Goal: Task Accomplishment & Management: Complete application form

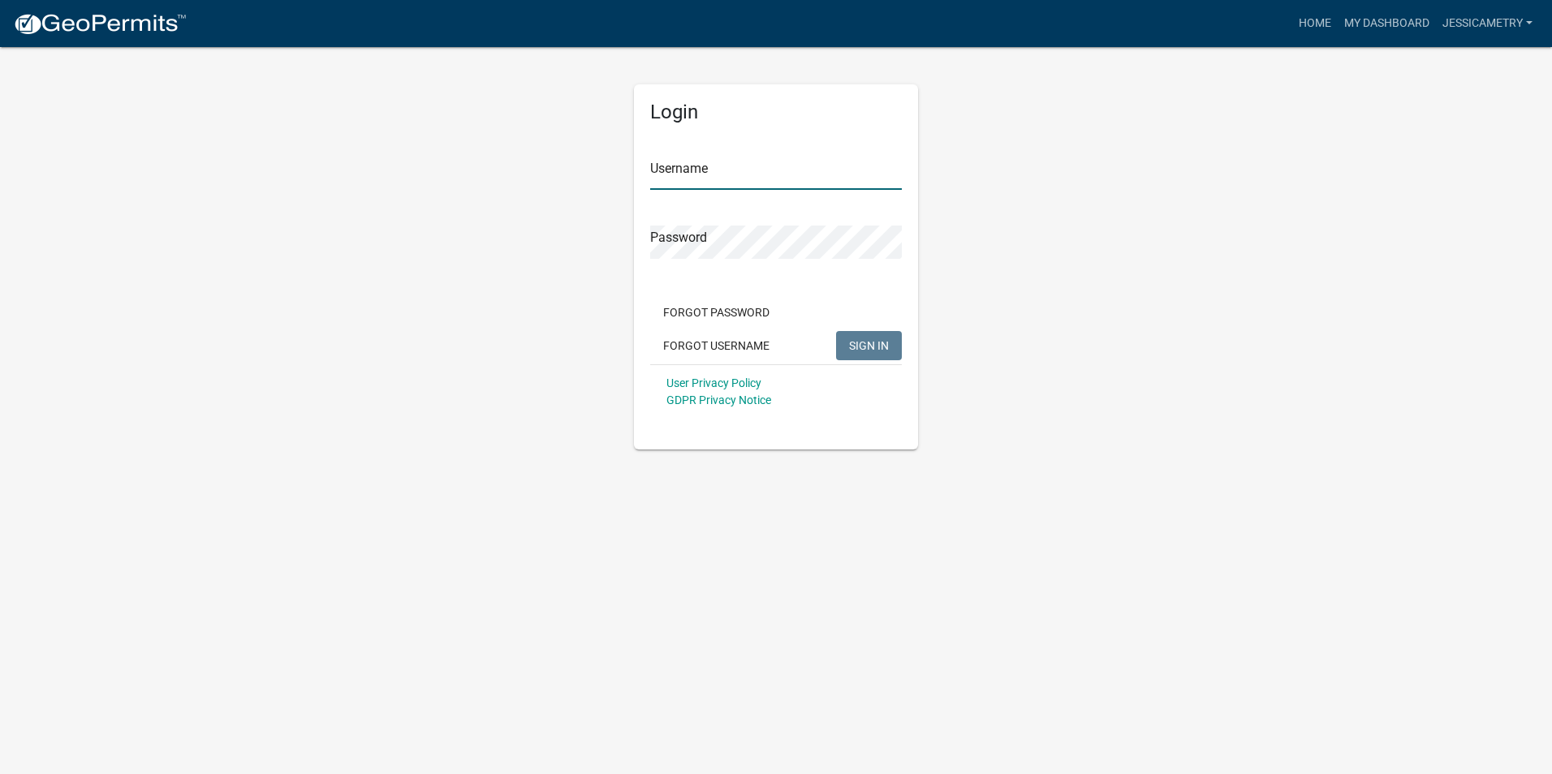
type input "Jessicametry"
click at [872, 341] on span "SIGN IN" at bounding box center [869, 345] width 40 height 13
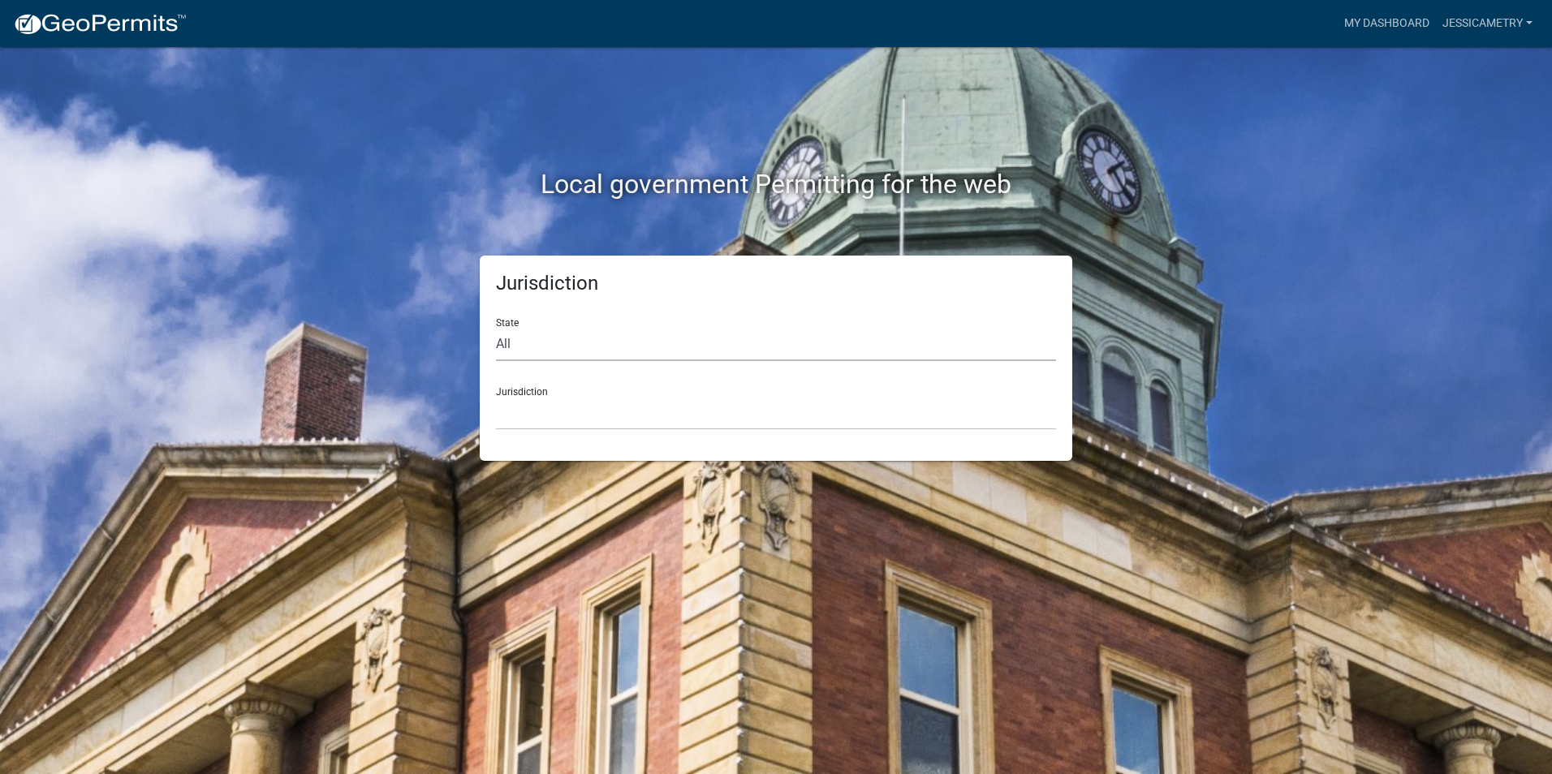
click at [566, 342] on select "All [US_STATE] [US_STATE] [US_STATE] [US_STATE] [US_STATE] [US_STATE] [US_STATE…" at bounding box center [776, 344] width 560 height 33
select select "[US_STATE]"
click at [496, 328] on select "All [US_STATE] [US_STATE] [US_STATE] [US_STATE] [US_STATE] [US_STATE] [US_STATE…" at bounding box center [776, 344] width 560 height 33
click at [559, 400] on select "[GEOGRAPHIC_DATA], [US_STATE] [GEOGRAPHIC_DATA], [US_STATE] [GEOGRAPHIC_DATA], …" at bounding box center [776, 413] width 560 height 33
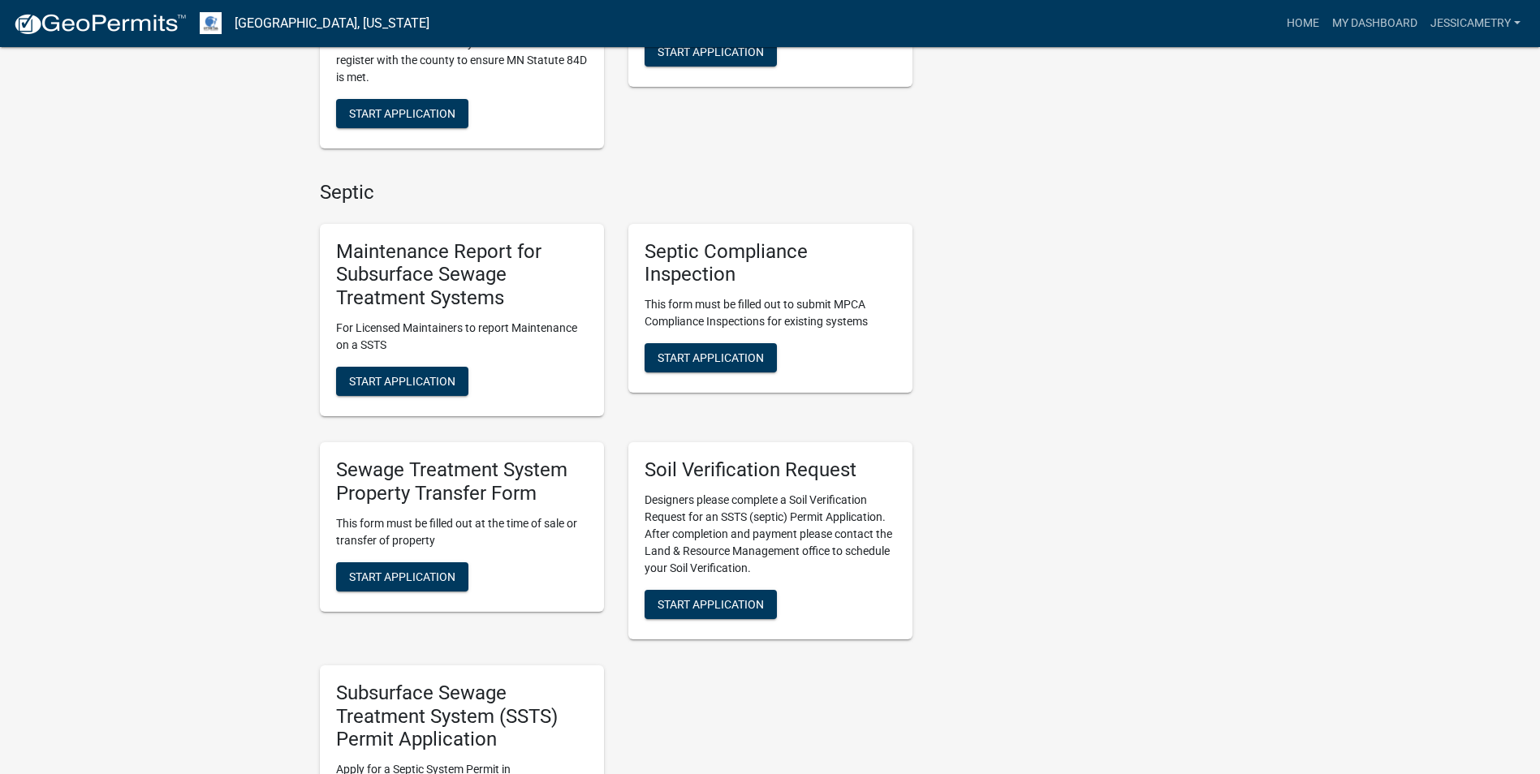
scroll to position [649, 0]
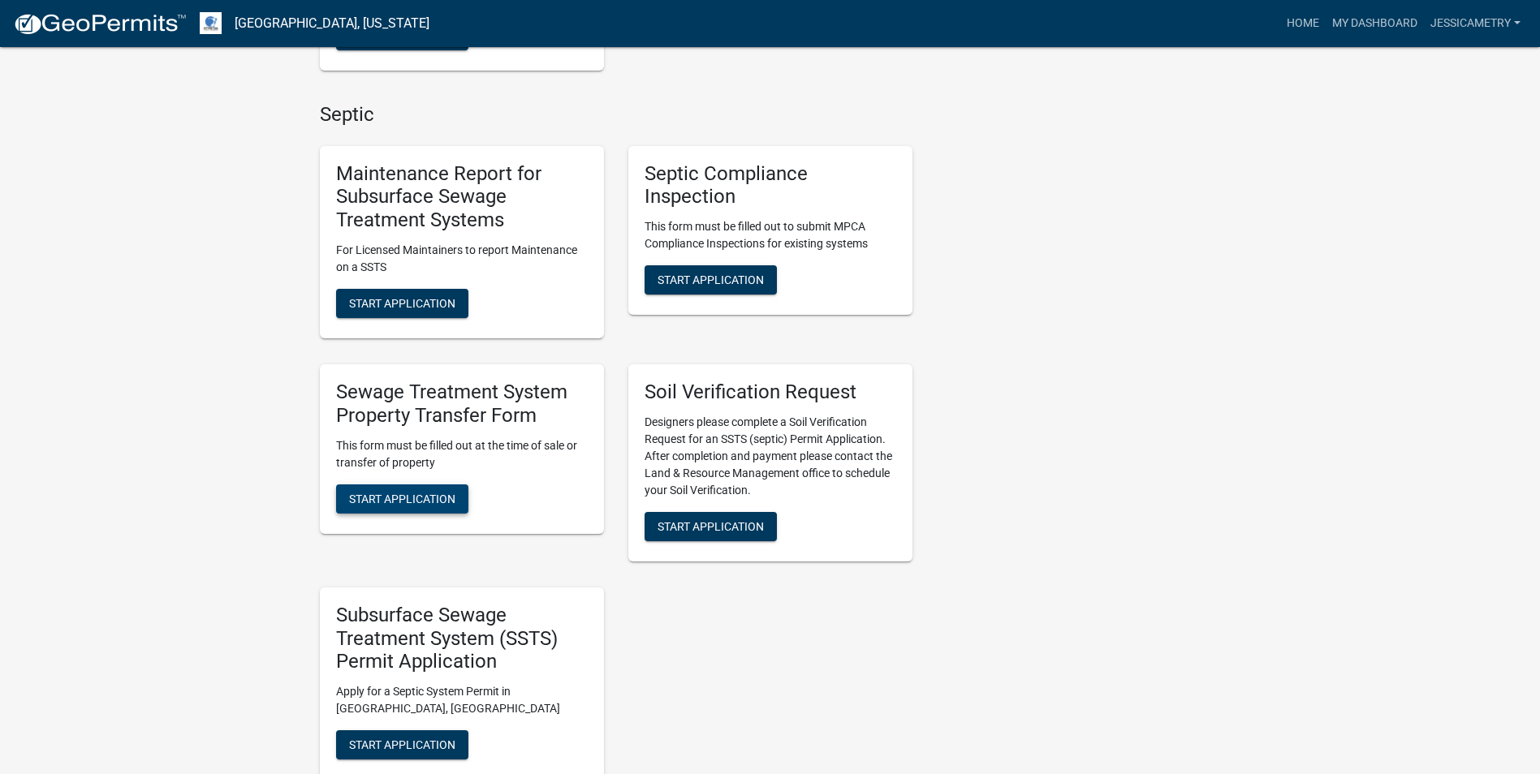
click at [429, 500] on span "Start Application" at bounding box center [402, 498] width 106 height 13
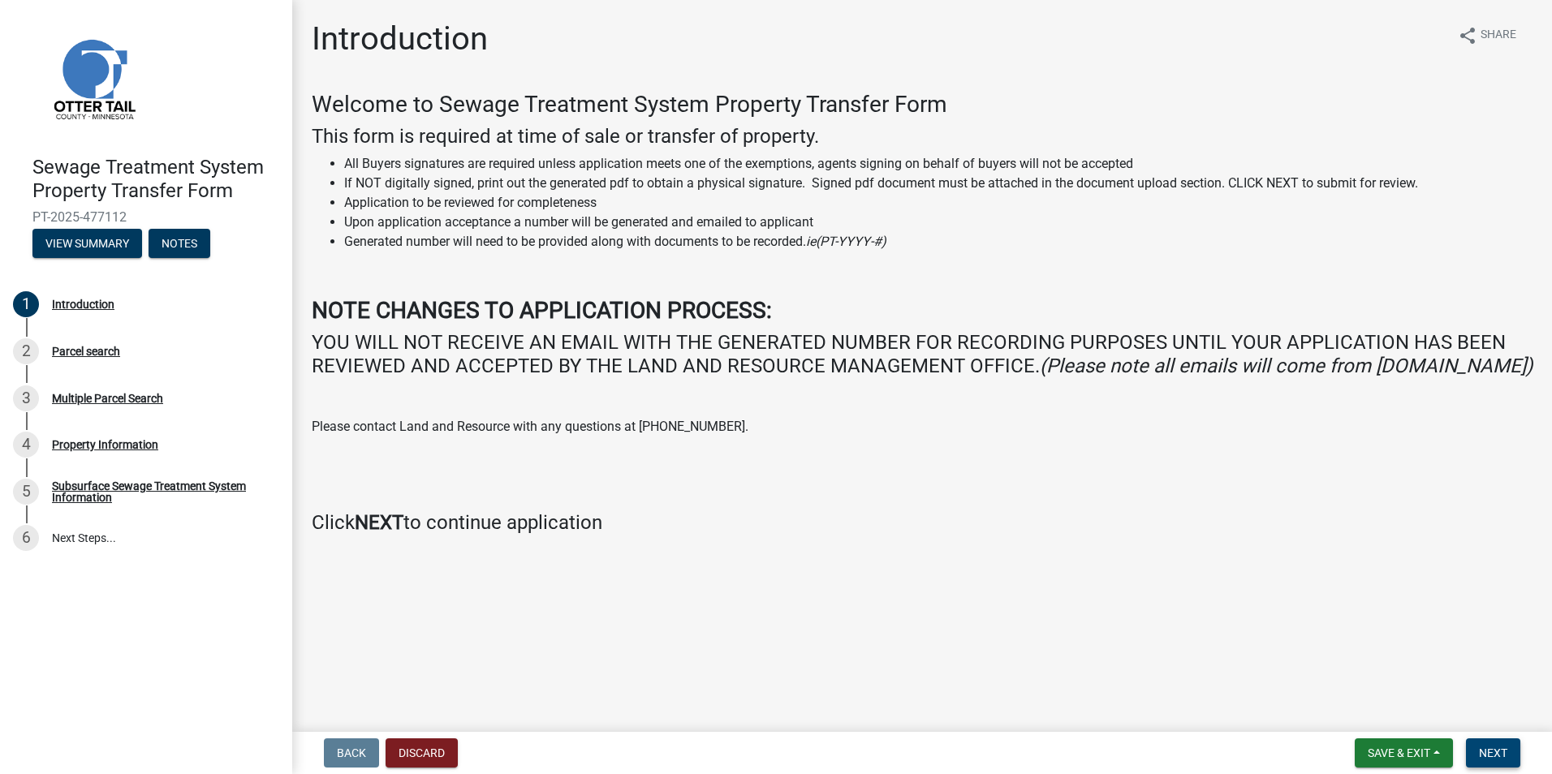
click at [1482, 753] on span "Next" at bounding box center [1493, 753] width 28 height 13
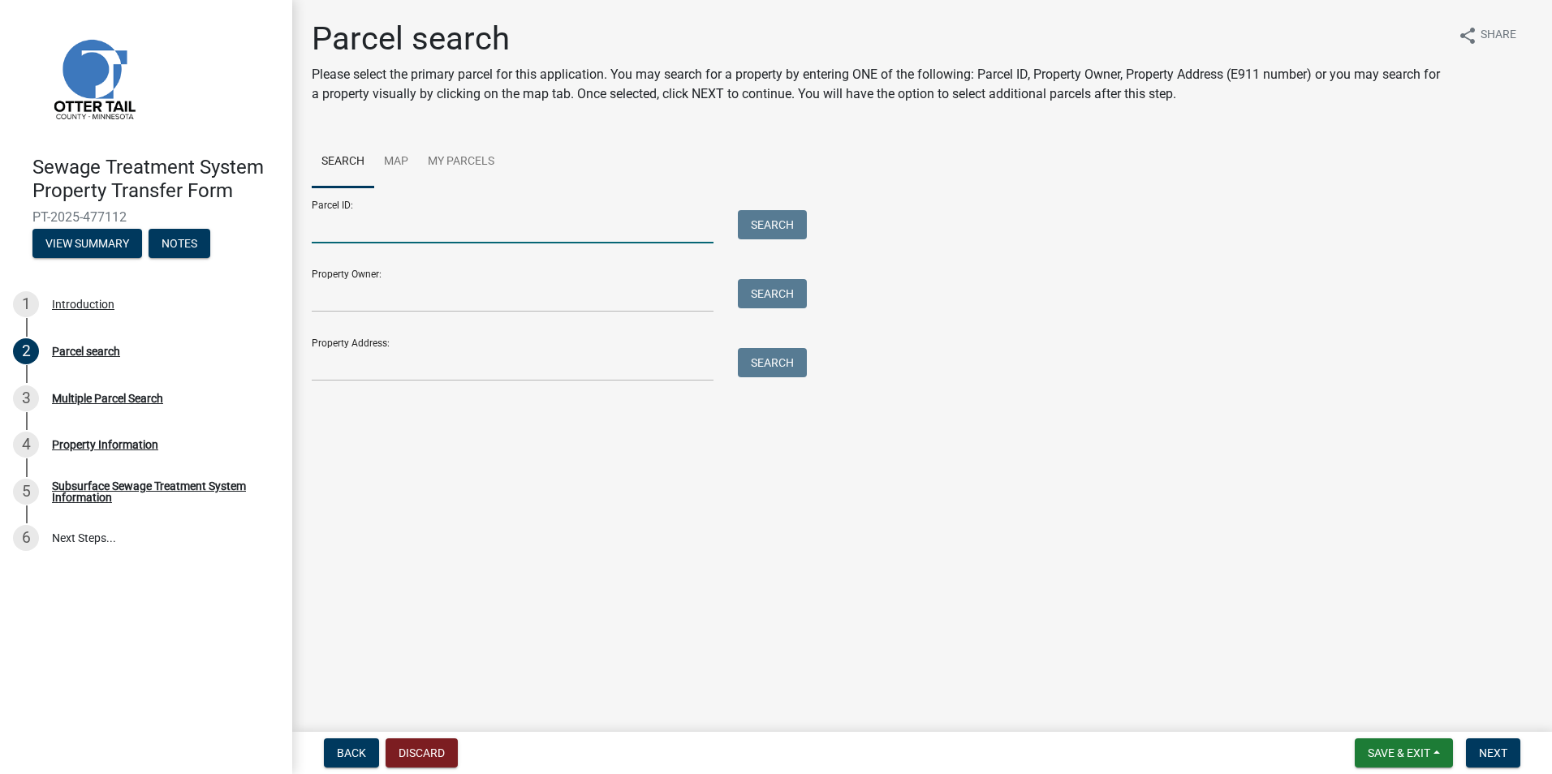
click at [405, 230] on input "Parcel ID:" at bounding box center [513, 226] width 402 height 33
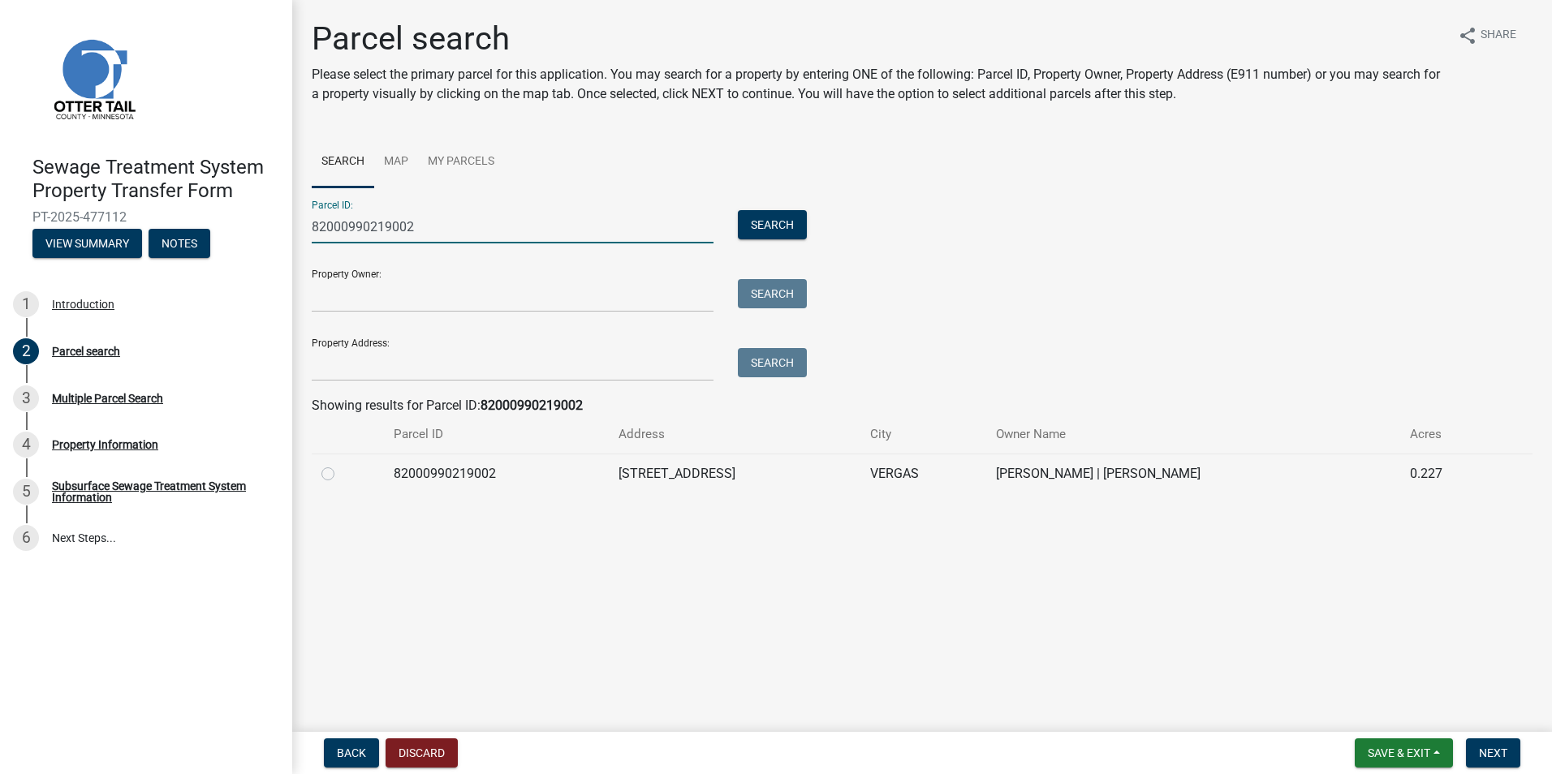
type input "82000990219002"
click at [1034, 477] on td "[PERSON_NAME] | [PERSON_NAME]" at bounding box center [1193, 474] width 414 height 40
click at [335, 473] on div at bounding box center [347, 473] width 53 height 19
click at [341, 464] on label at bounding box center [341, 464] width 0 height 0
click at [341, 475] on input "radio" at bounding box center [346, 469] width 11 height 11
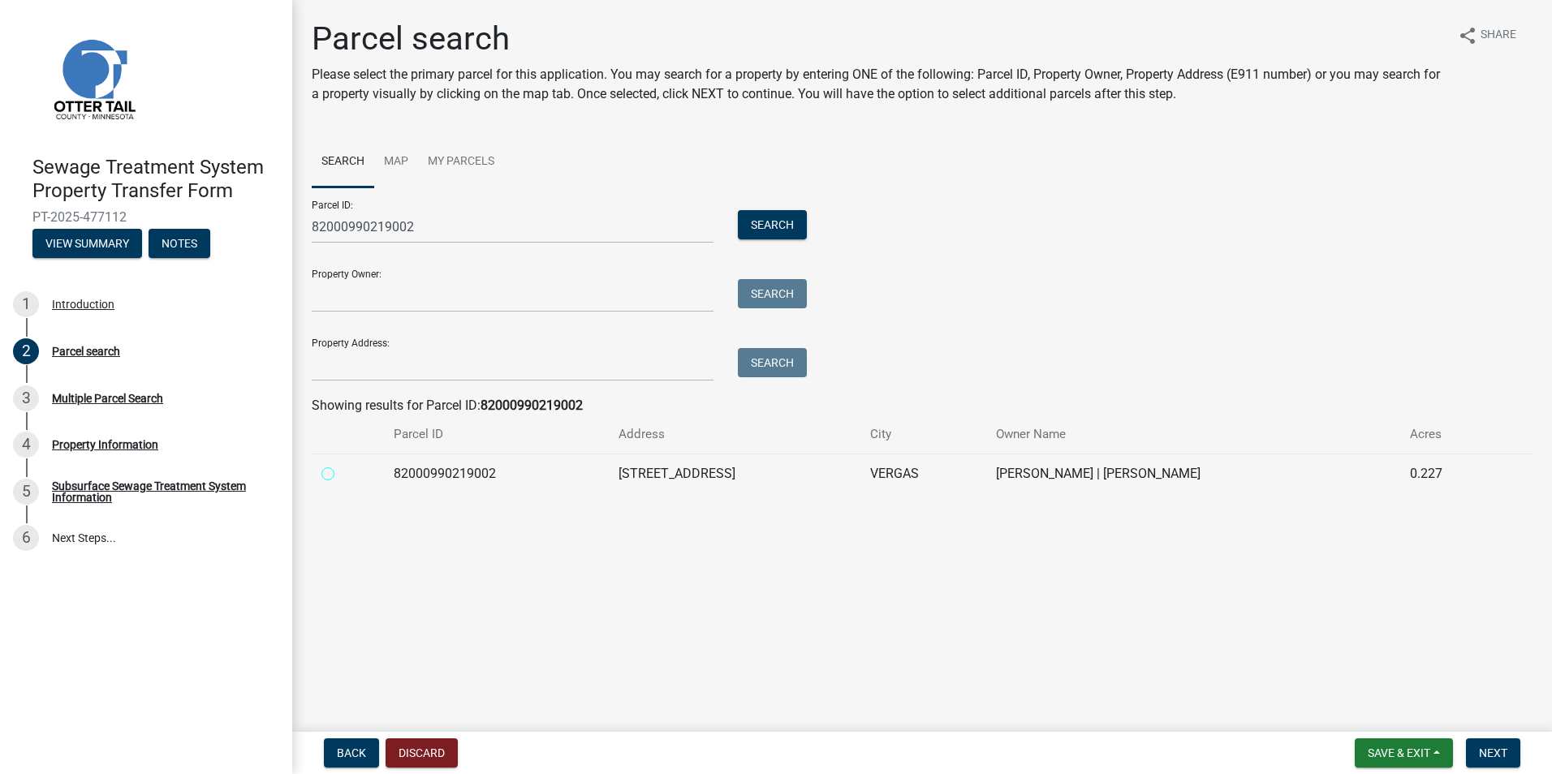
radio input "true"
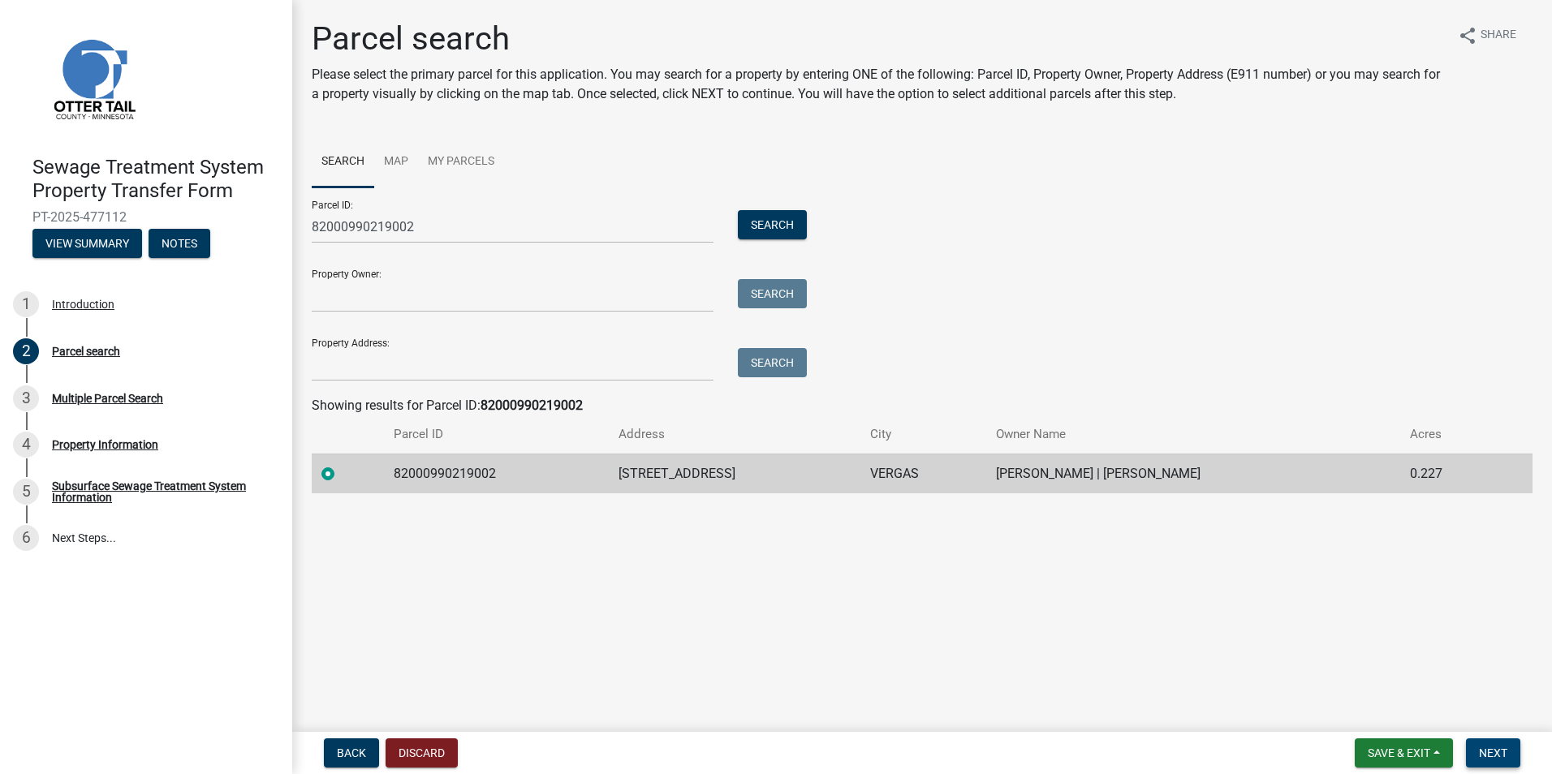
click at [1491, 756] on span "Next" at bounding box center [1493, 753] width 28 height 13
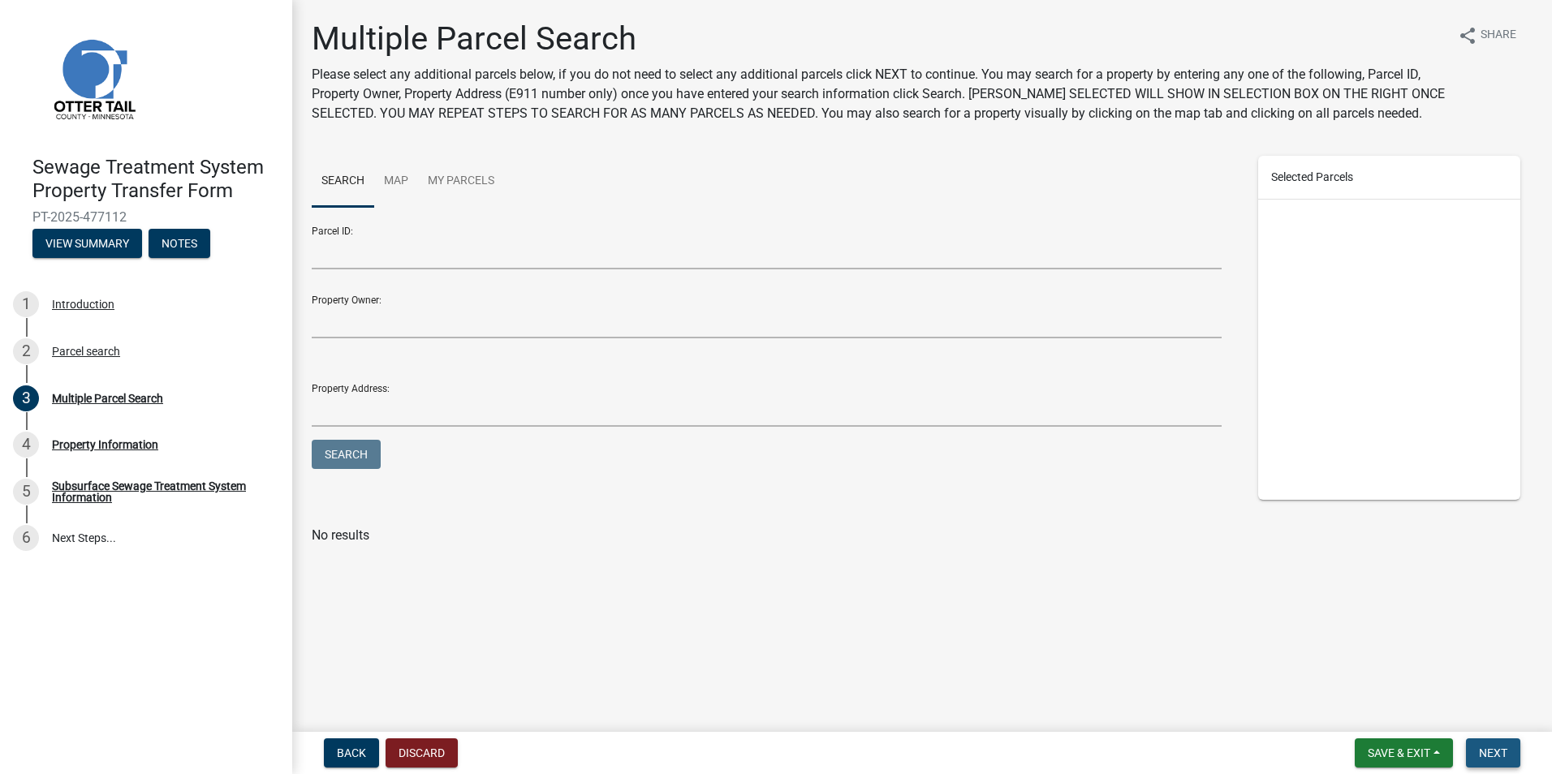
click at [1495, 757] on span "Next" at bounding box center [1493, 753] width 28 height 13
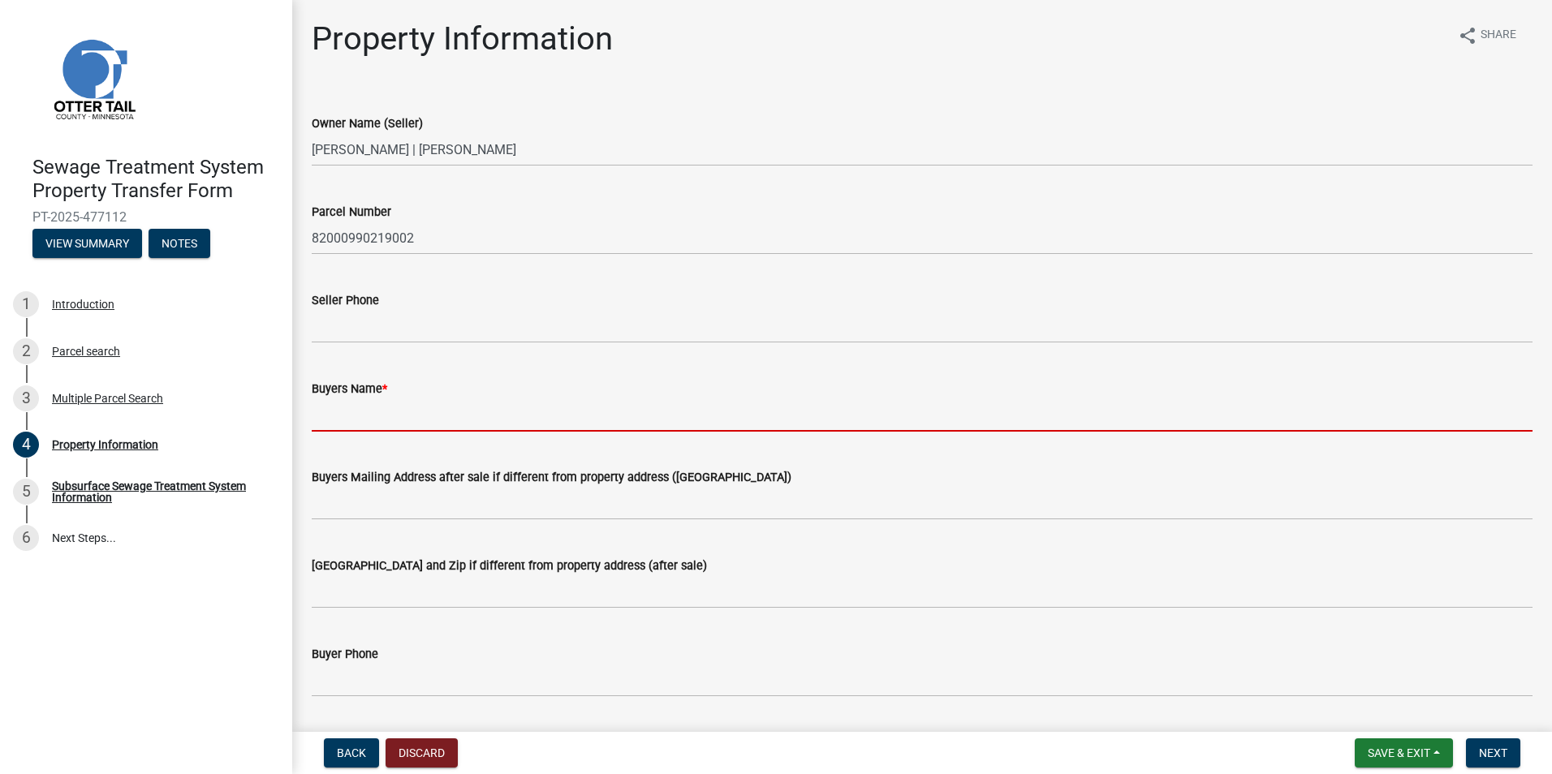
drag, startPoint x: 329, startPoint y: 416, endPoint x: 356, endPoint y: 416, distance: 27.6
click at [329, 416] on input "Buyers Name *" at bounding box center [922, 415] width 1221 height 33
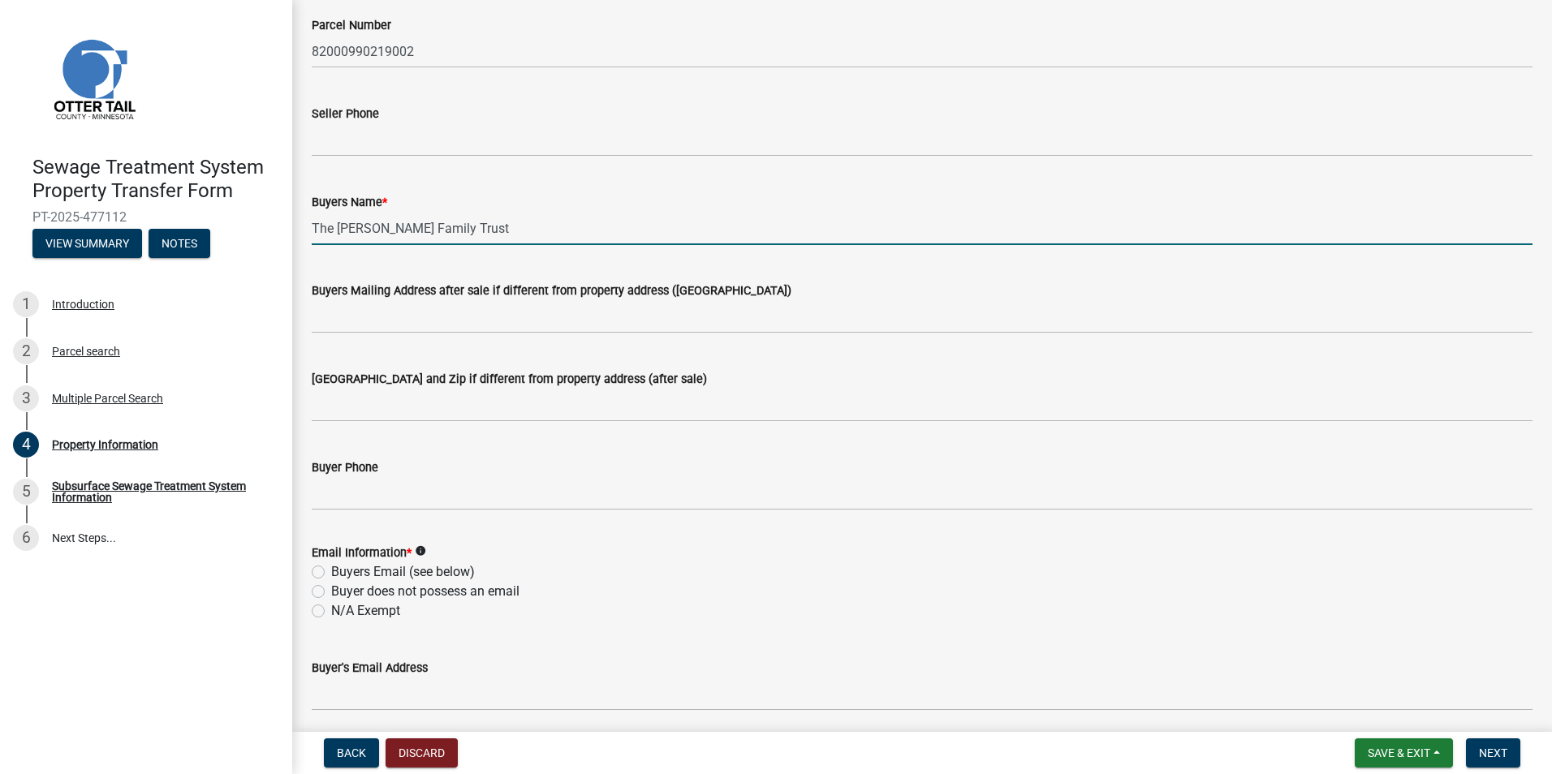
scroll to position [325, 0]
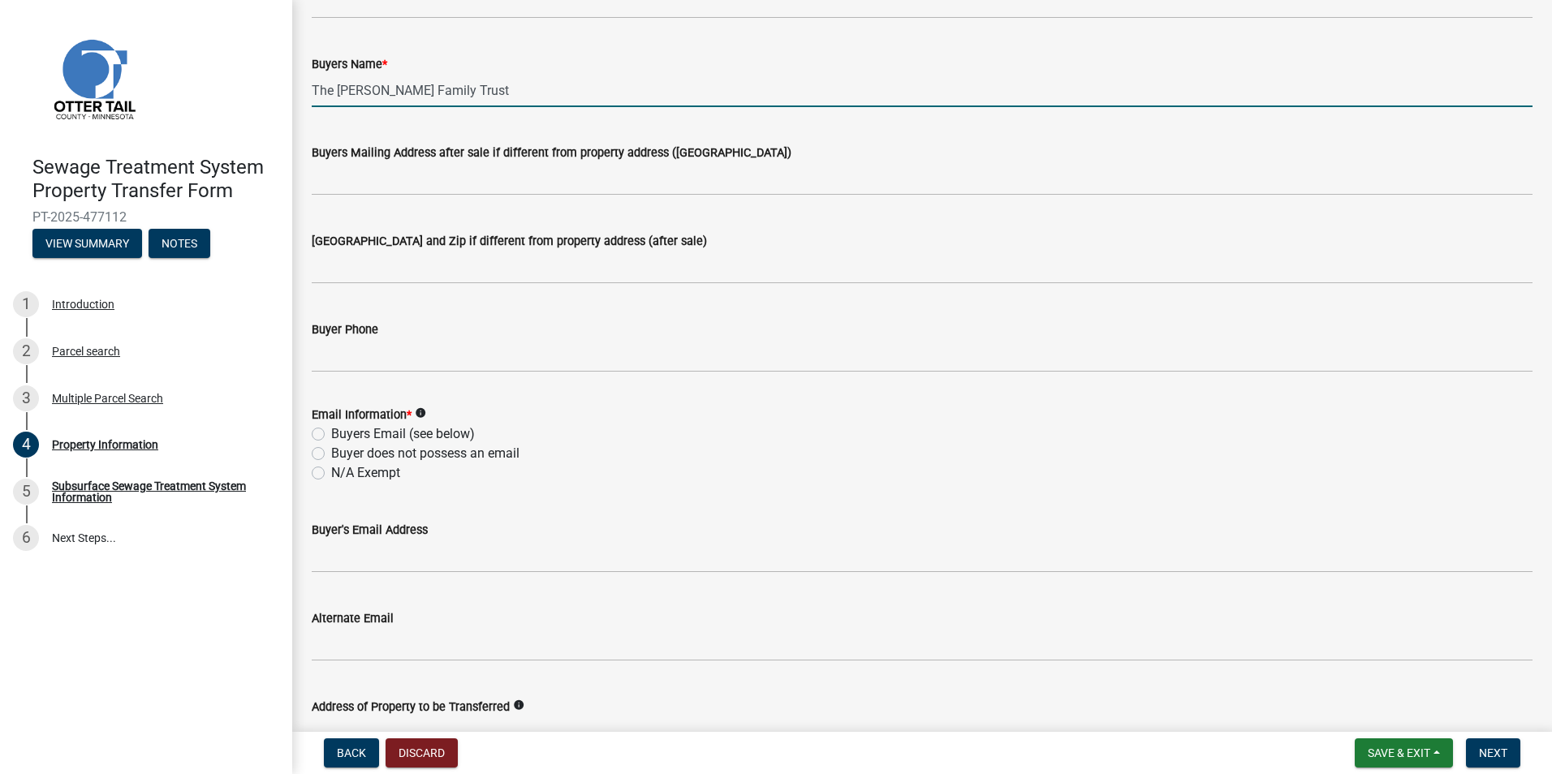
type input "The [PERSON_NAME] Family Trust"
click at [343, 469] on label "N/A Exempt" at bounding box center [365, 473] width 69 height 19
click at [342, 469] on input "N/A Exempt" at bounding box center [336, 469] width 11 height 11
radio input "true"
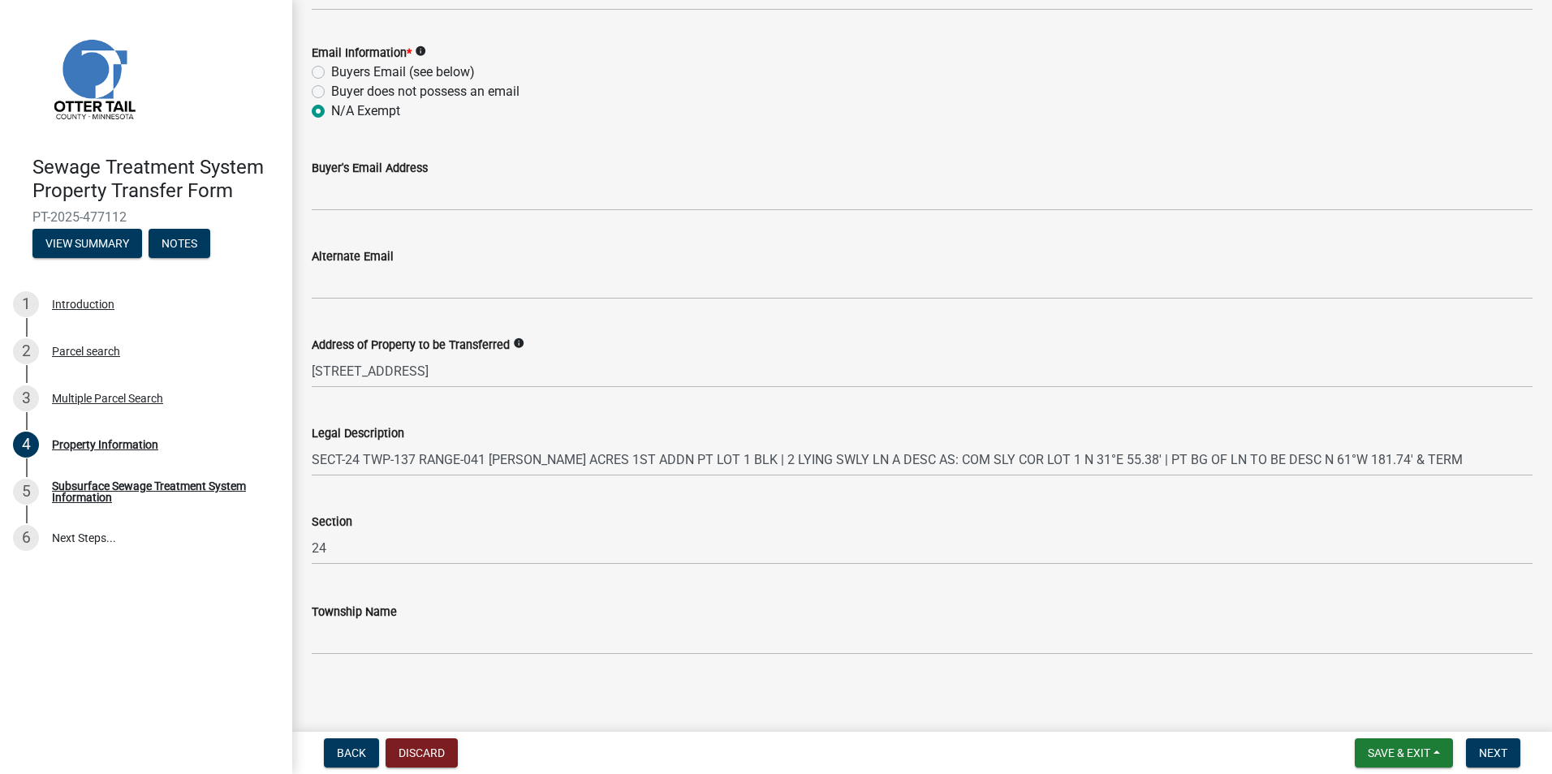
scroll to position [692, 0]
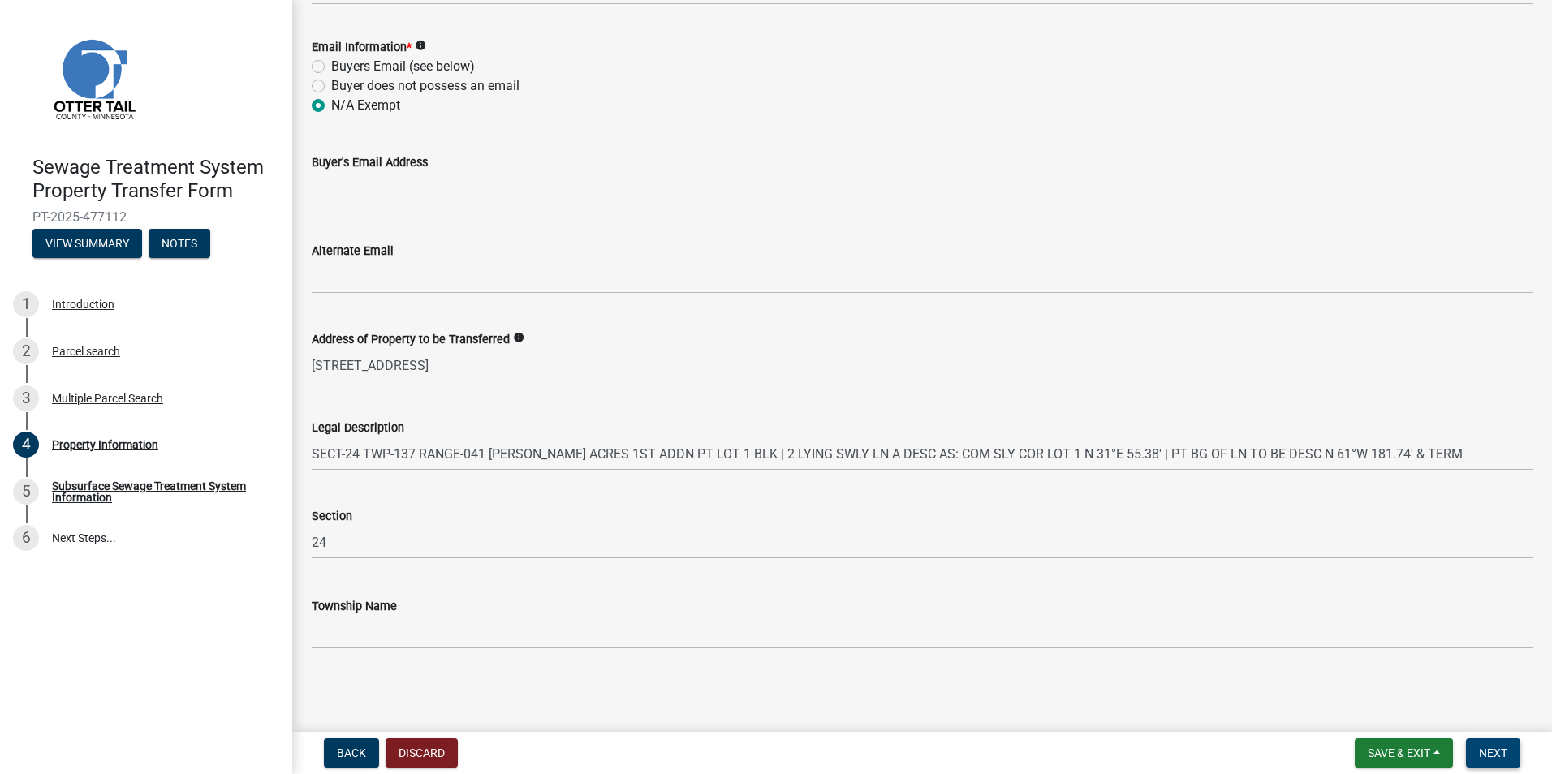
click at [1499, 759] on span "Next" at bounding box center [1493, 753] width 28 height 13
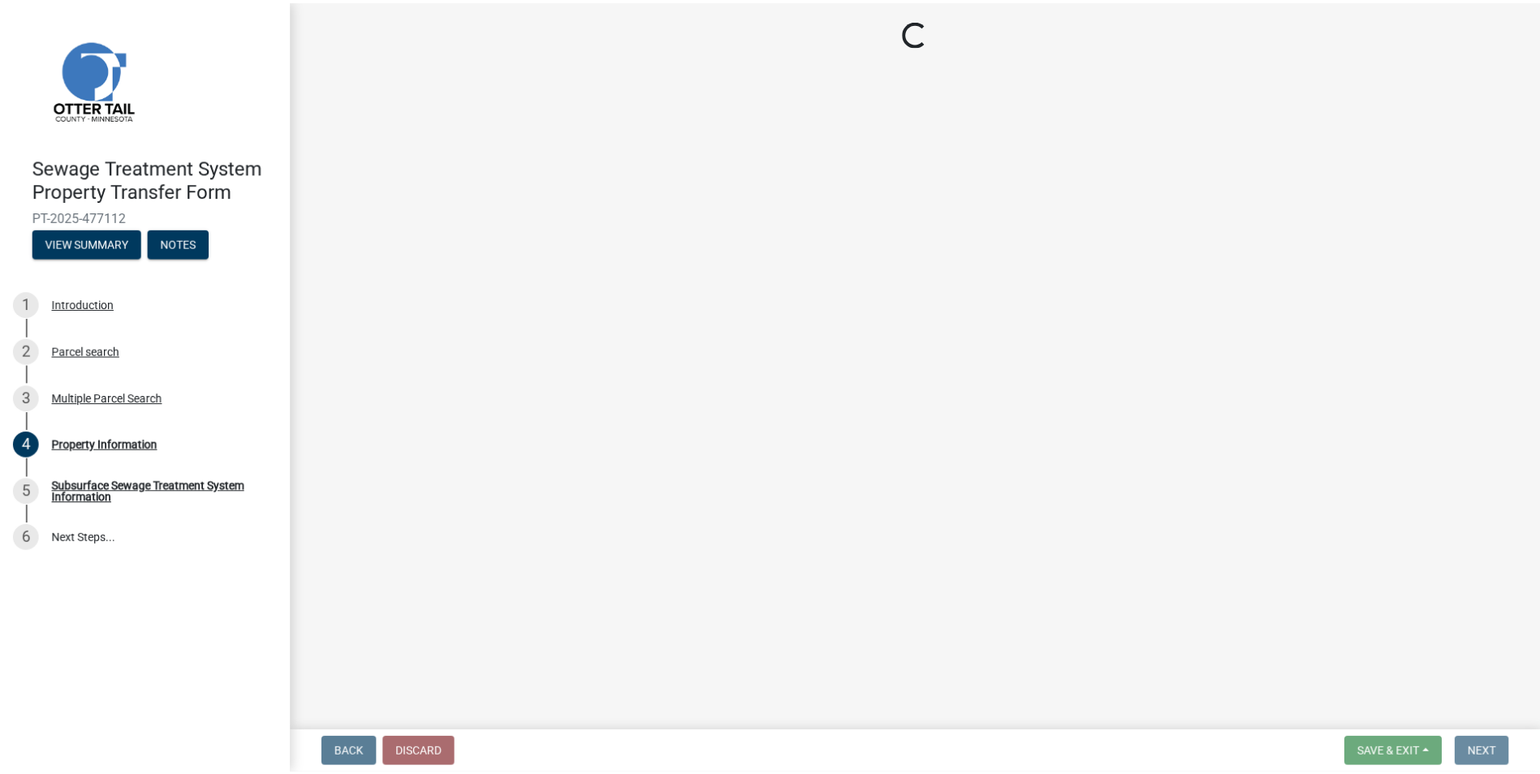
scroll to position [0, 0]
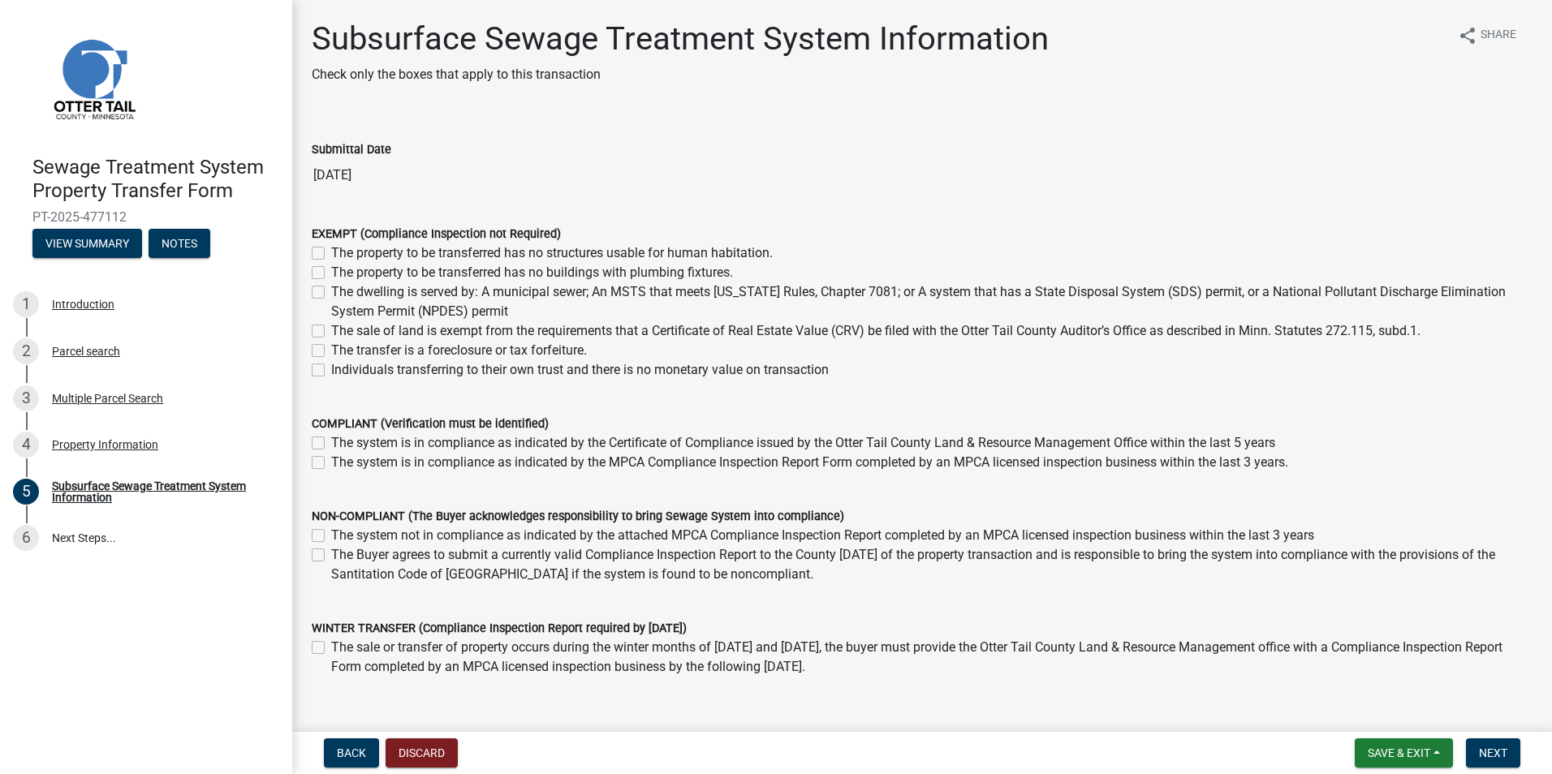
click at [415, 368] on label "Individuals transferring to their own trust and there is no monetary value on t…" at bounding box center [580, 369] width 498 height 19
click at [342, 368] on input "Individuals transferring to their own trust and there is no monetary value on t…" at bounding box center [336, 365] width 11 height 11
checkbox input "true"
checkbox input "false"
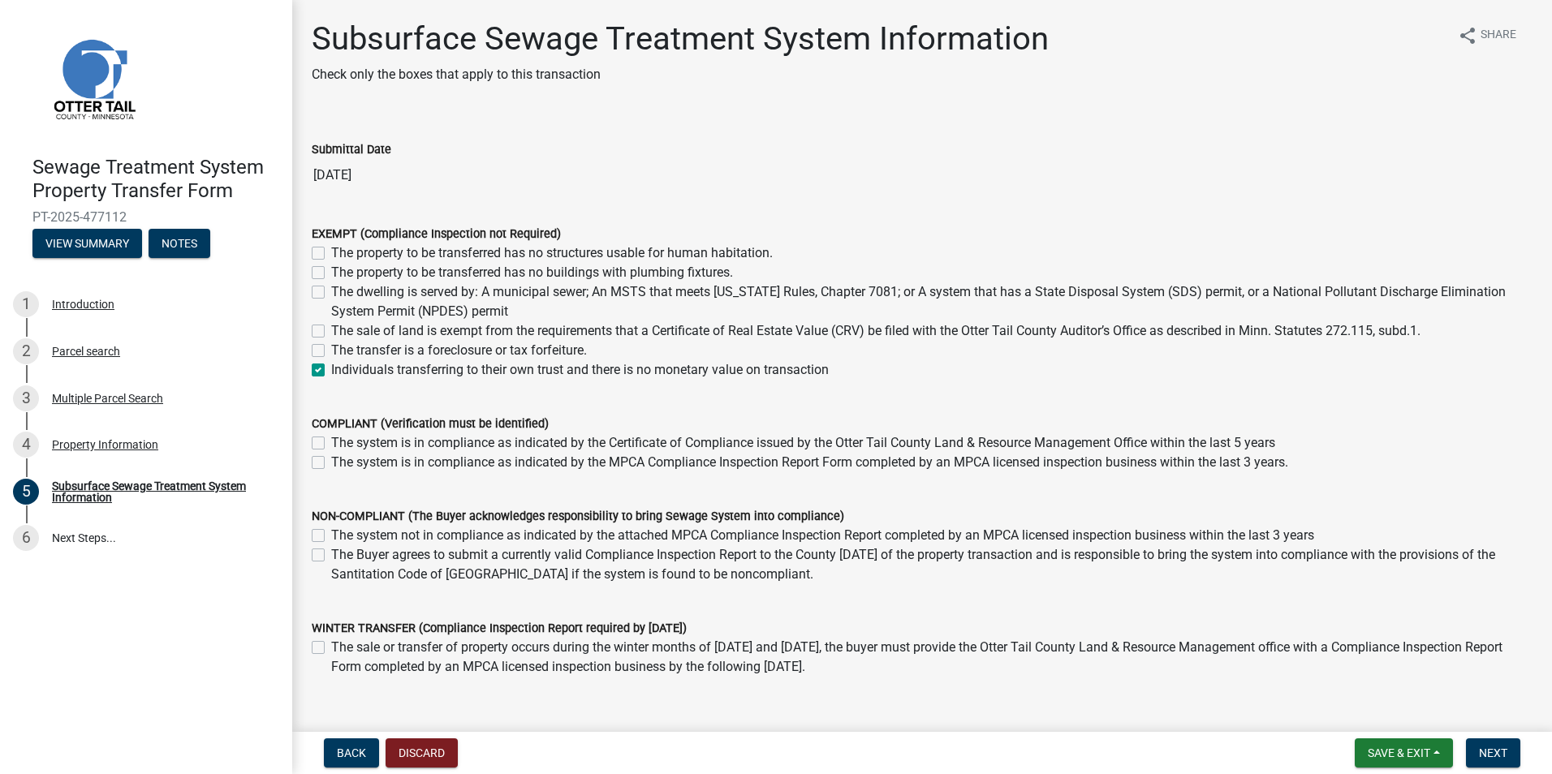
checkbox input "false"
checkbox input "true"
click at [1494, 758] on span "Next" at bounding box center [1493, 753] width 28 height 13
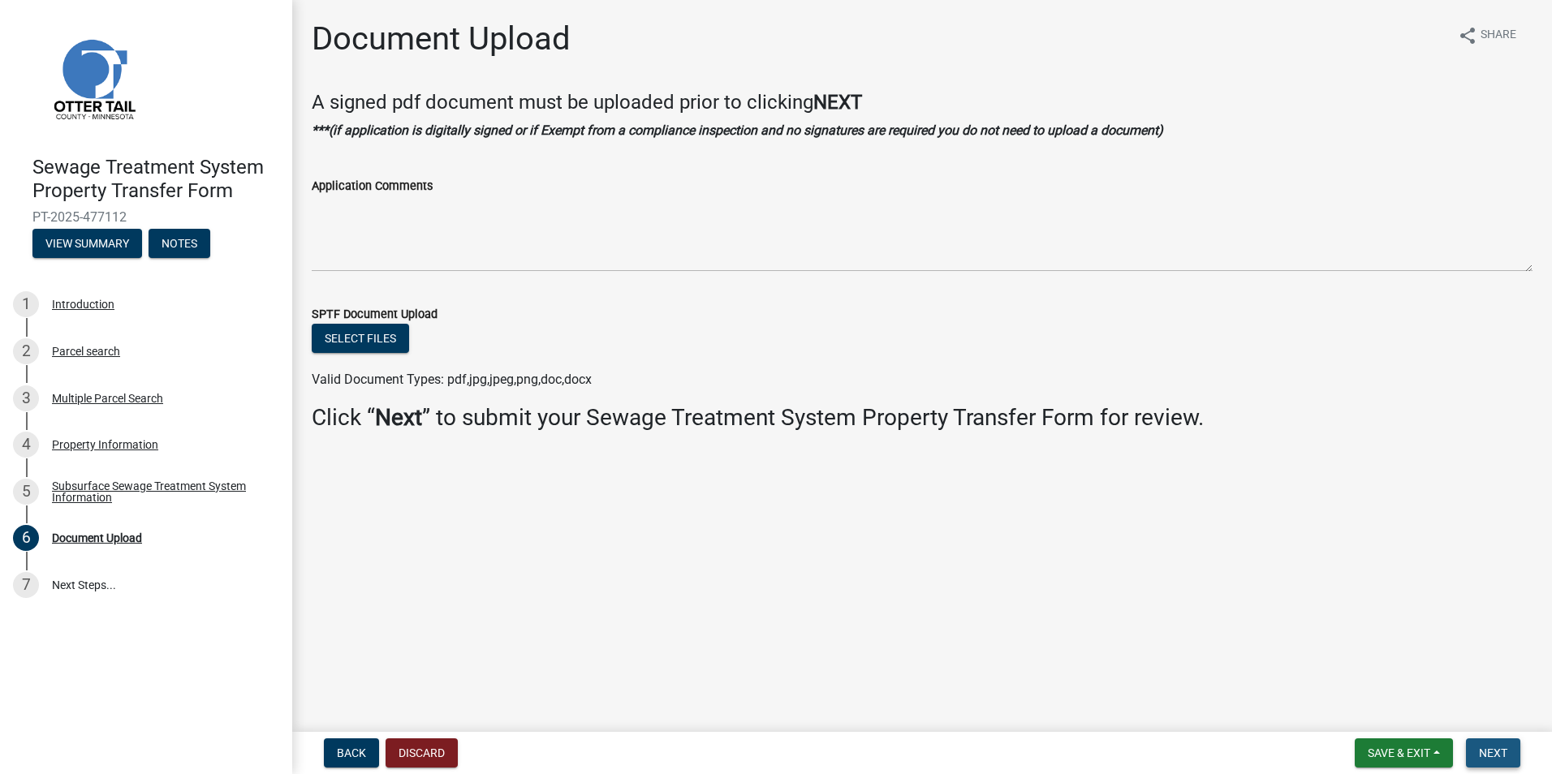
click at [1503, 753] on span "Next" at bounding box center [1493, 753] width 28 height 13
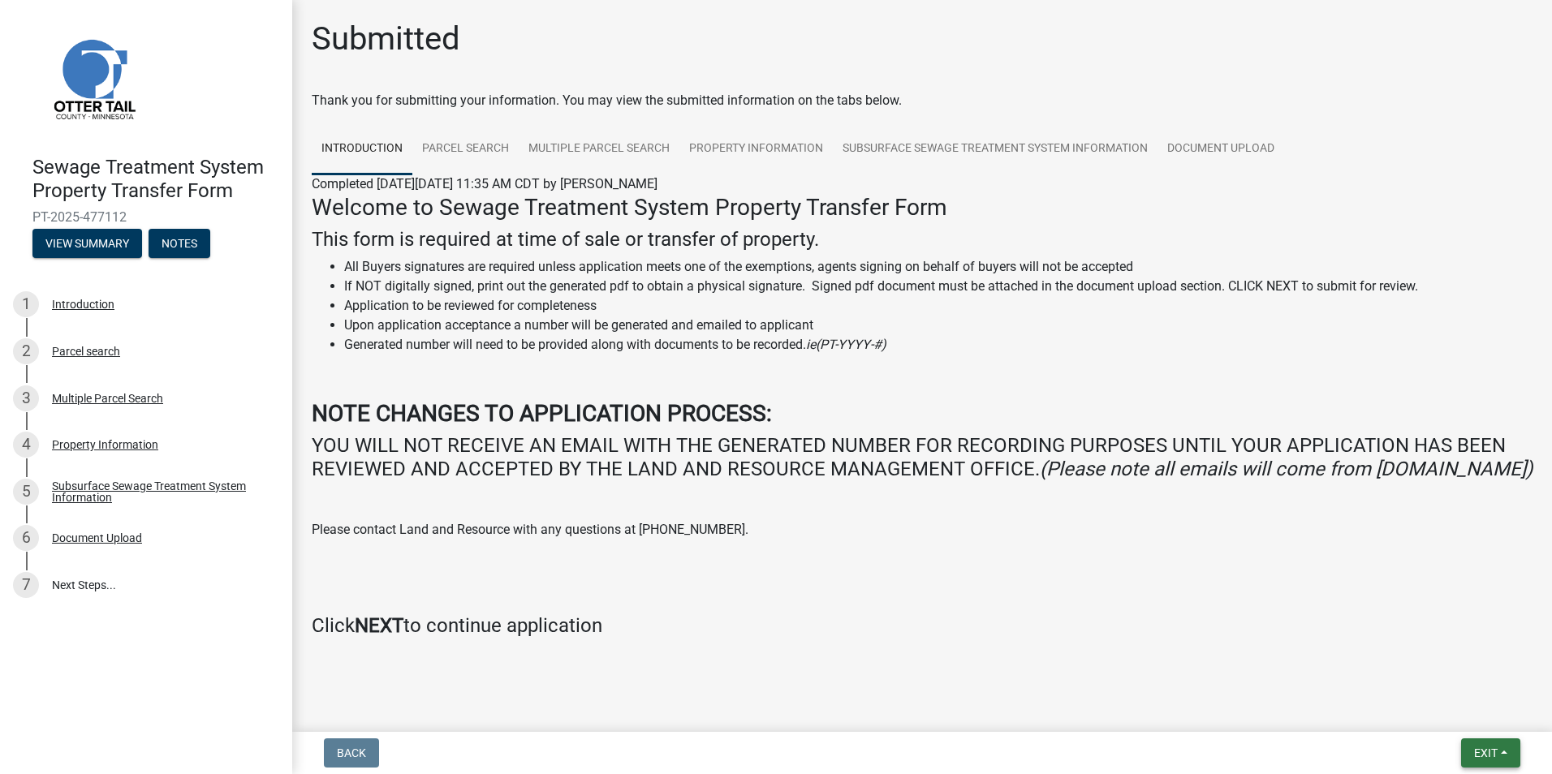
click at [1474, 748] on span "Exit" at bounding box center [1486, 753] width 24 height 13
click at [1442, 716] on button "Save & Exit" at bounding box center [1456, 711] width 130 height 39
